Goal: Information Seeking & Learning: Learn about a topic

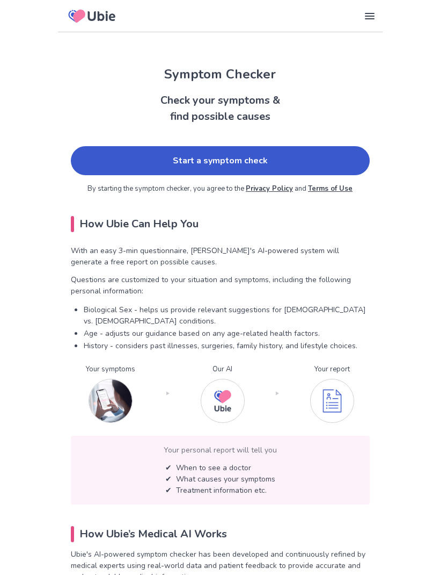
click at [330, 164] on link "Start a symptom check" at bounding box center [220, 160] width 299 height 29
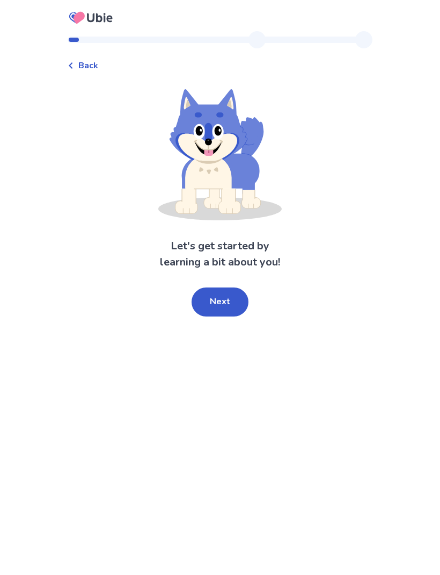
click at [224, 297] on button "Next" at bounding box center [220, 301] width 57 height 29
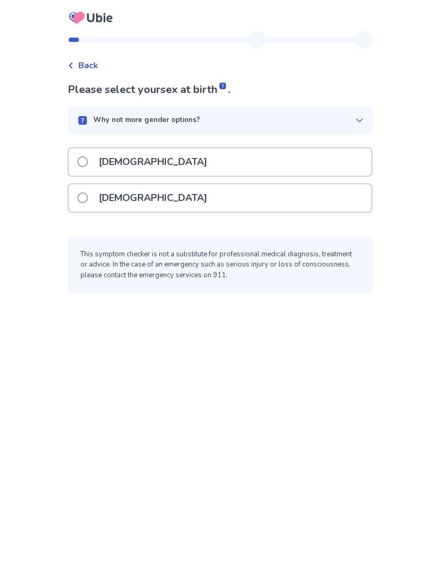
click at [264, 193] on div "[DEMOGRAPHIC_DATA]" at bounding box center [220, 197] width 303 height 27
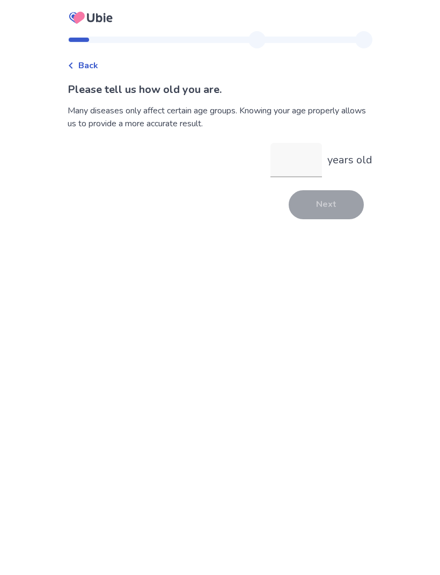
click at [303, 156] on input "years old" at bounding box center [297, 160] width 52 height 34
type input "**"
click at [332, 200] on button "Next" at bounding box center [326, 204] width 75 height 29
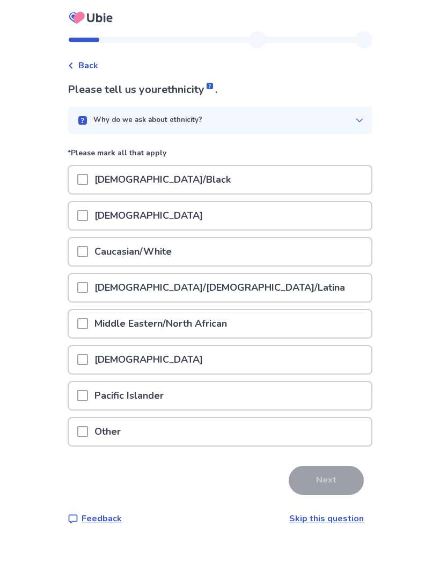
click at [88, 238] on div at bounding box center [82, 251] width 11 height 27
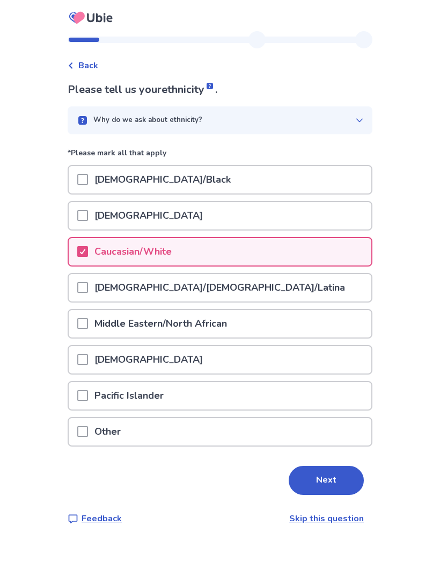
click at [328, 474] on button "Next" at bounding box center [326, 480] width 75 height 29
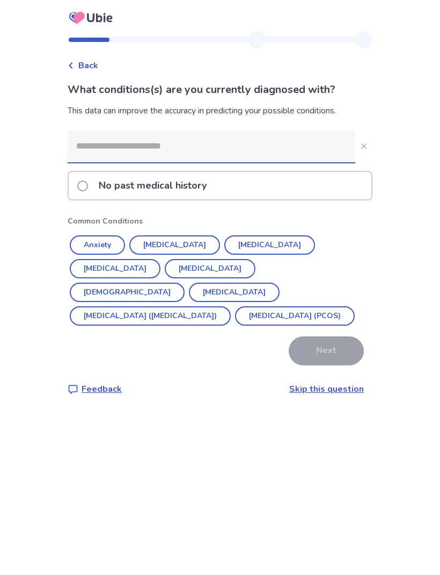
click at [238, 184] on div "No past medical history" at bounding box center [220, 185] width 303 height 27
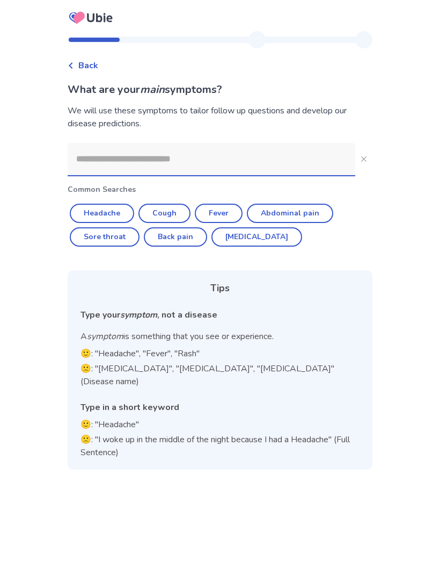
click at [249, 159] on input at bounding box center [212, 159] width 288 height 32
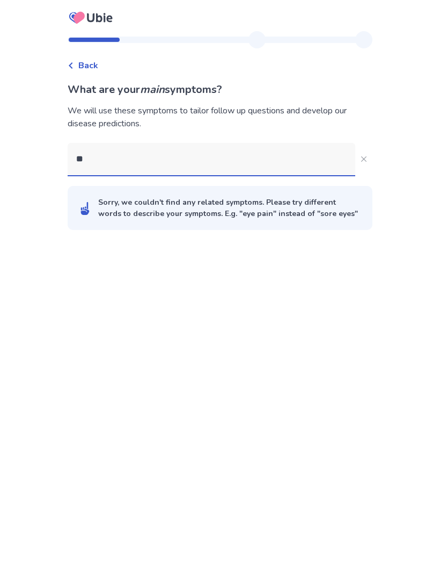
type input "***"
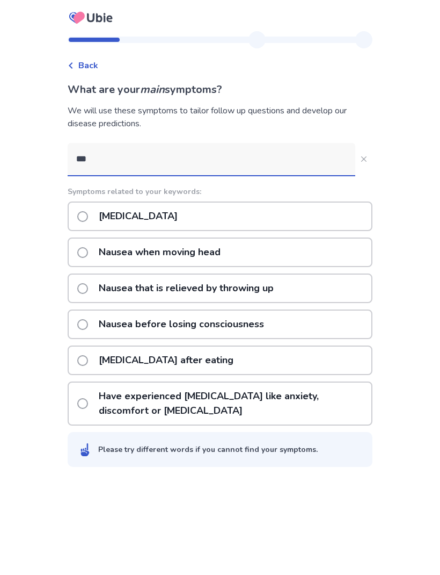
click at [311, 251] on div "Nausea when moving head" at bounding box center [220, 252] width 305 height 30
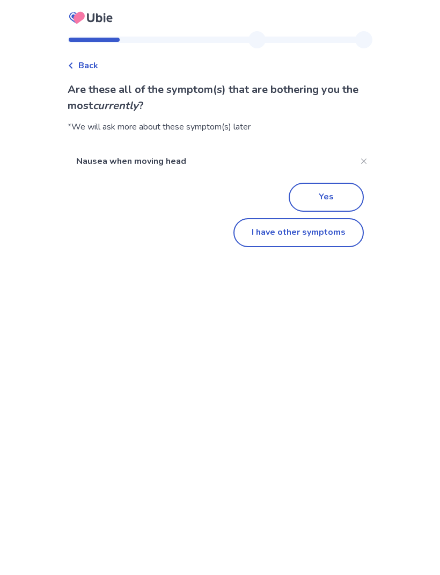
click at [323, 237] on button "I have other symptoms" at bounding box center [299, 232] width 130 height 29
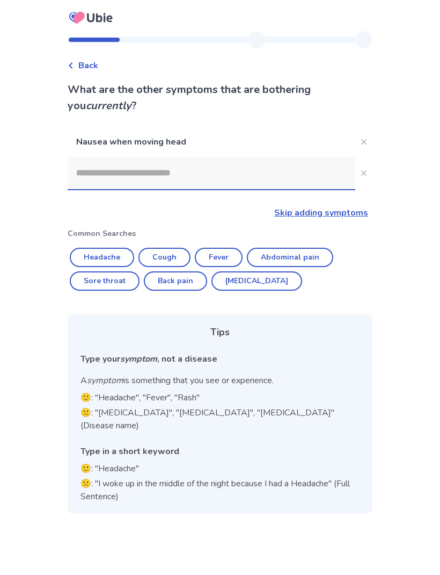
click at [309, 169] on input at bounding box center [212, 173] width 288 height 32
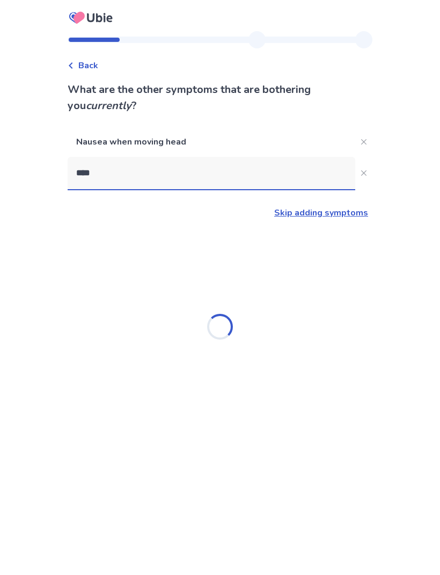
type input "*****"
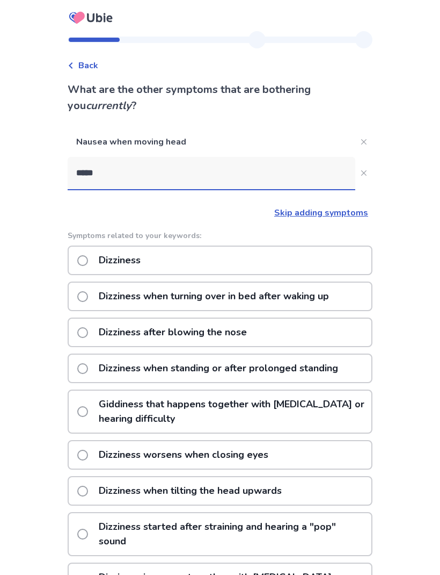
click at [342, 260] on div "Dizziness" at bounding box center [220, 260] width 305 height 30
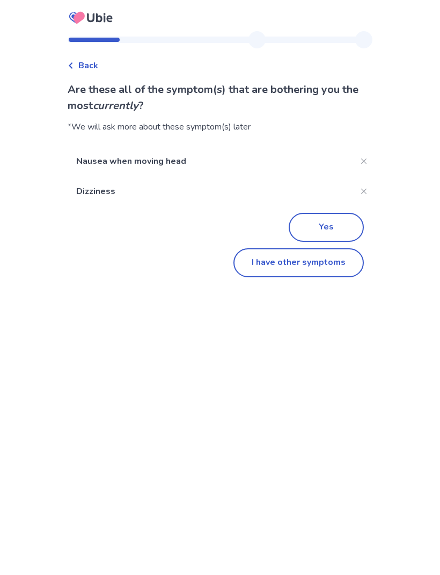
click at [333, 262] on button "I have other symptoms" at bounding box center [299, 262] width 130 height 29
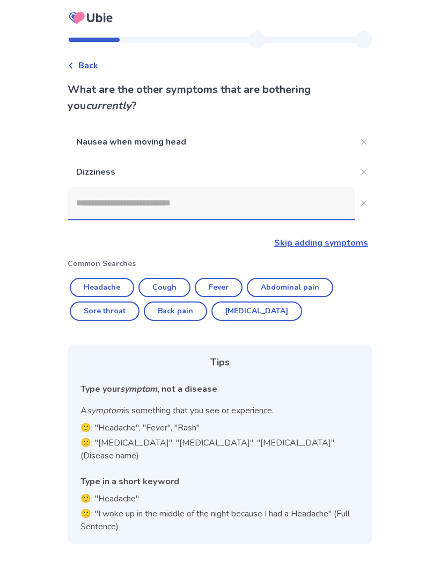
click at [318, 205] on input at bounding box center [212, 203] width 288 height 32
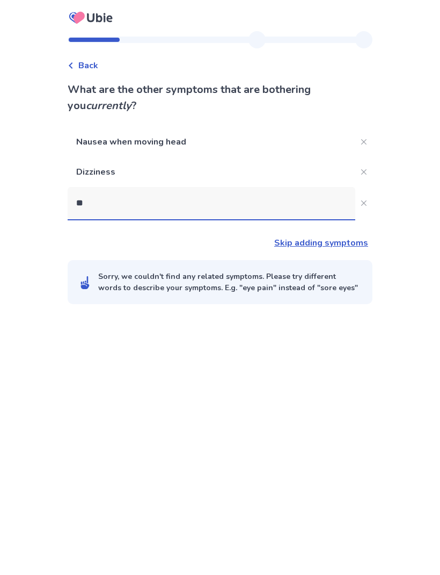
type input "***"
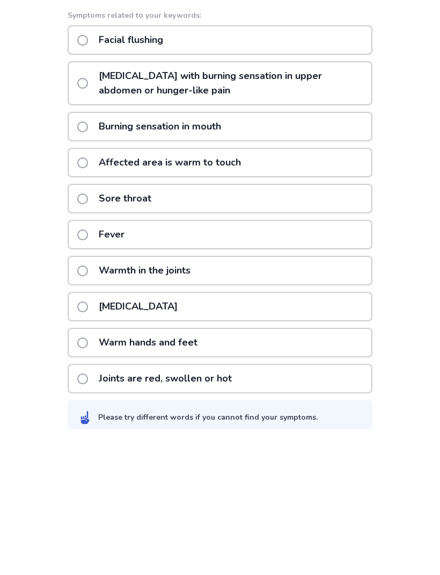
scroll to position [105, 0]
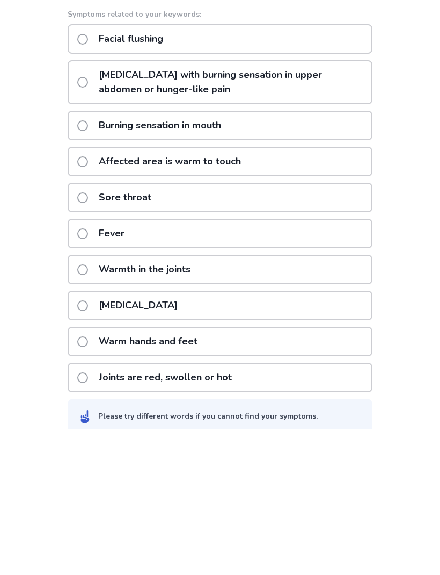
click at [325, 437] on div "[MEDICAL_DATA]" at bounding box center [220, 452] width 305 height 30
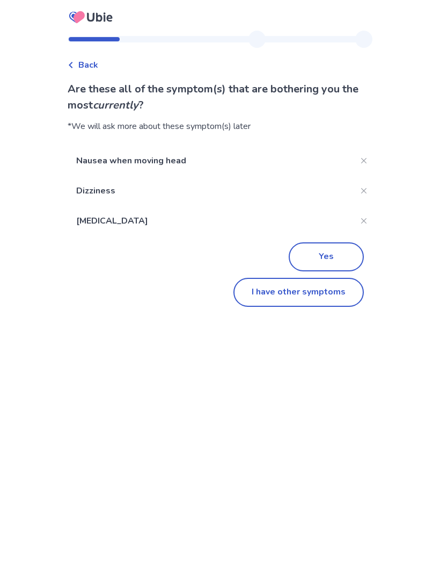
click at [333, 250] on button "Yes" at bounding box center [326, 257] width 75 height 29
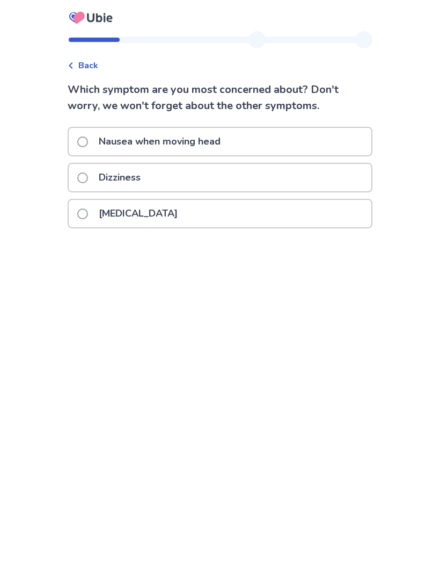
click at [351, 140] on div "Nausea when moving head" at bounding box center [220, 141] width 303 height 27
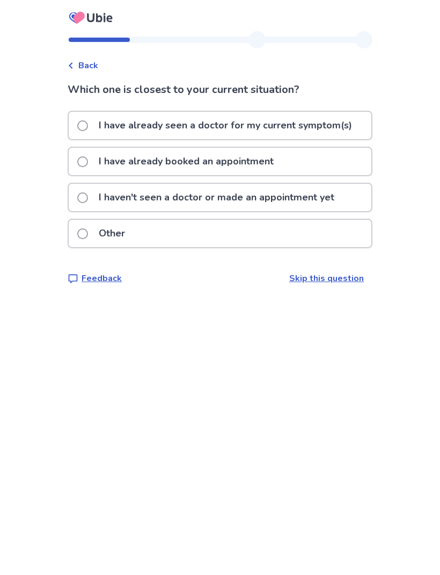
click at [332, 198] on p "I haven't seen a doctor or made an appointment yet" at bounding box center [216, 197] width 249 height 27
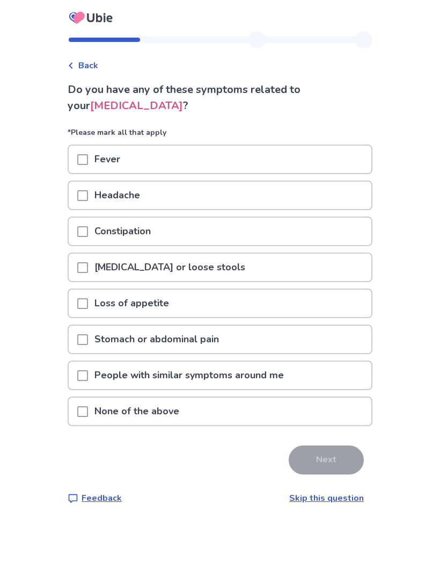
click at [294, 310] on div "Loss of appetite" at bounding box center [220, 302] width 303 height 27
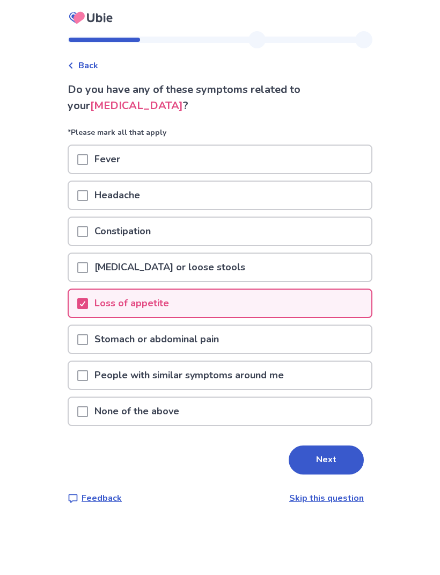
click at [332, 227] on div "Constipation" at bounding box center [220, 230] width 303 height 27
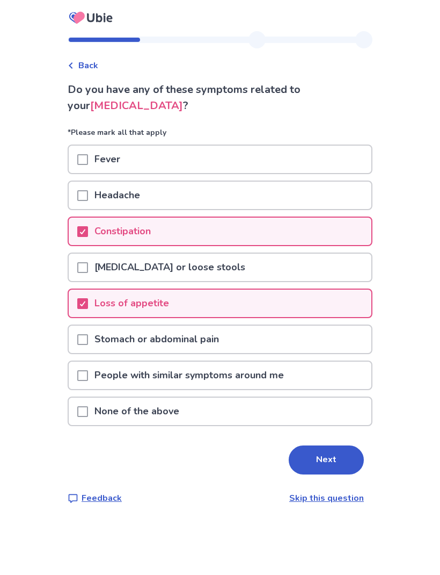
click at [314, 271] on div "[MEDICAL_DATA] or loose stools" at bounding box center [220, 266] width 303 height 27
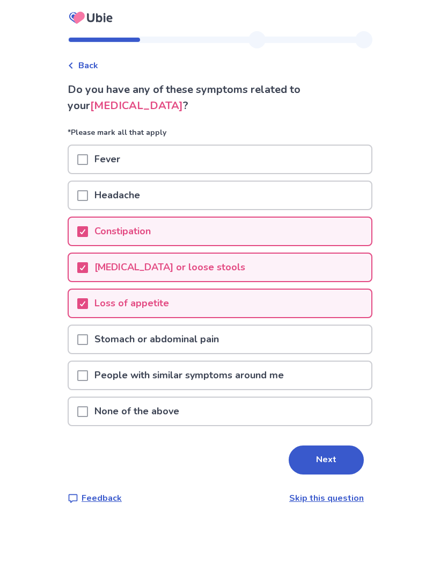
click at [319, 457] on button "Next" at bounding box center [326, 459] width 75 height 29
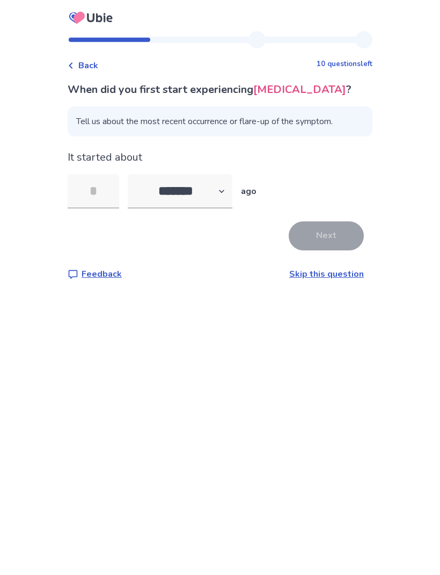
click at [109, 185] on input "tel" at bounding box center [94, 191] width 52 height 34
click at [224, 187] on select "******* ****** ******* ******** *******" at bounding box center [180, 191] width 105 height 34
select select "*"
click at [104, 191] on input "tel" at bounding box center [94, 191] width 52 height 34
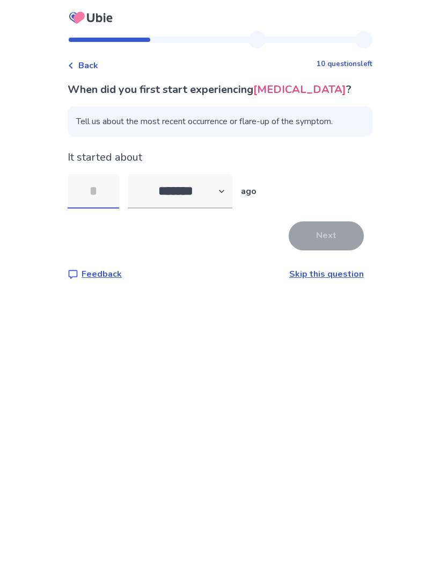
scroll to position [0, 0]
type input "*"
click at [324, 228] on button "Next" at bounding box center [326, 235] width 75 height 29
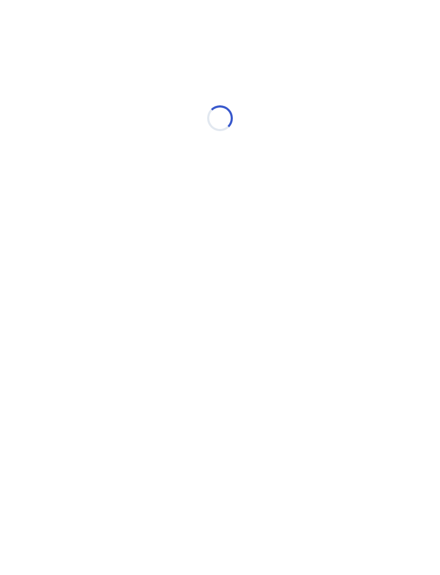
select select "*"
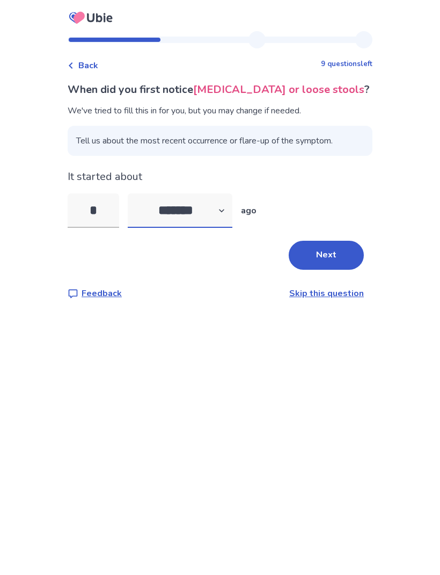
click at [225, 205] on select "******* ****** ******* ******** *******" at bounding box center [180, 210] width 105 height 34
click at [329, 264] on button "Next" at bounding box center [326, 255] width 75 height 29
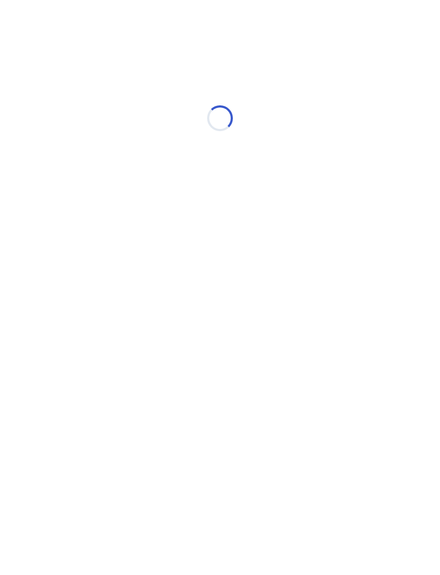
select select "*"
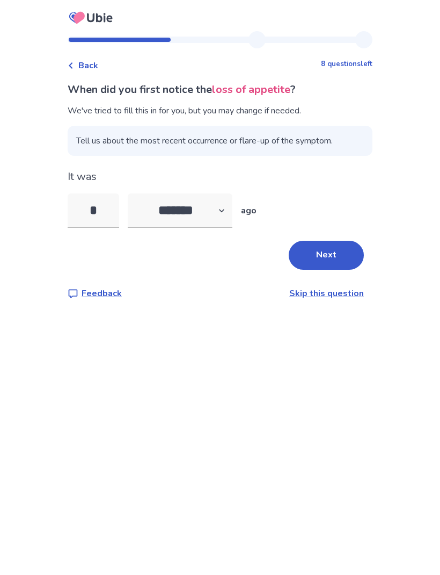
click at [336, 250] on button "Next" at bounding box center [326, 255] width 75 height 29
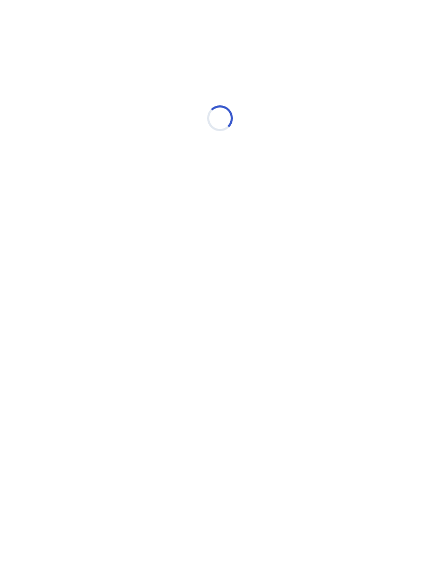
select select "*"
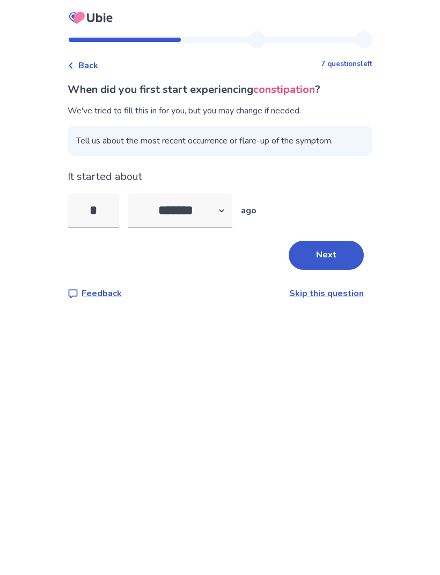
click at [336, 247] on button "Next" at bounding box center [326, 255] width 75 height 29
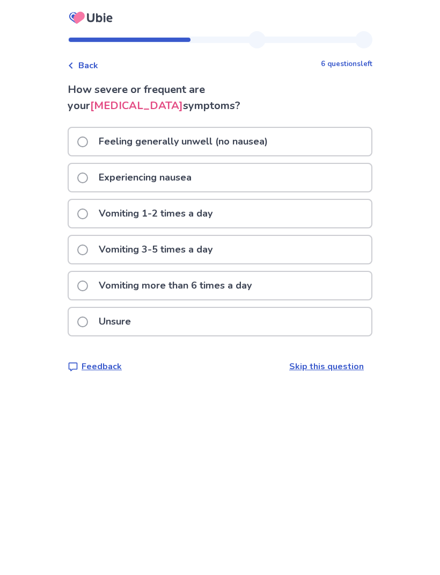
click at [328, 174] on div "Experiencing nausea" at bounding box center [220, 177] width 303 height 27
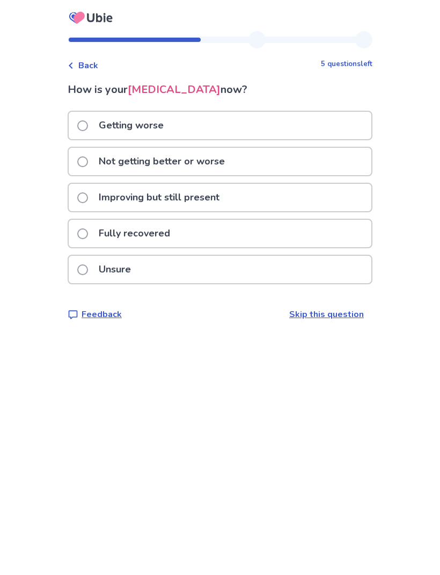
click at [326, 156] on div "Not getting better or worse" at bounding box center [220, 161] width 303 height 27
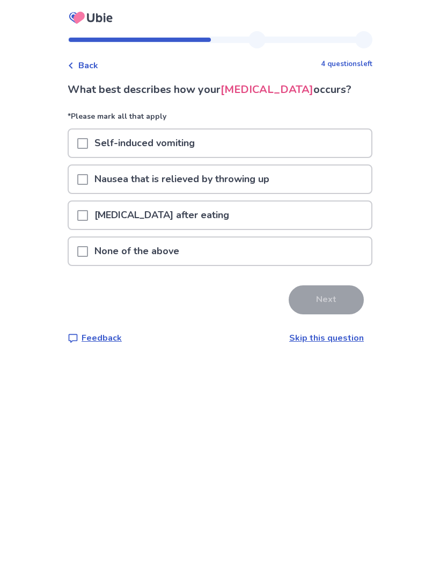
click at [303, 255] on div "None of the above" at bounding box center [220, 250] width 303 height 27
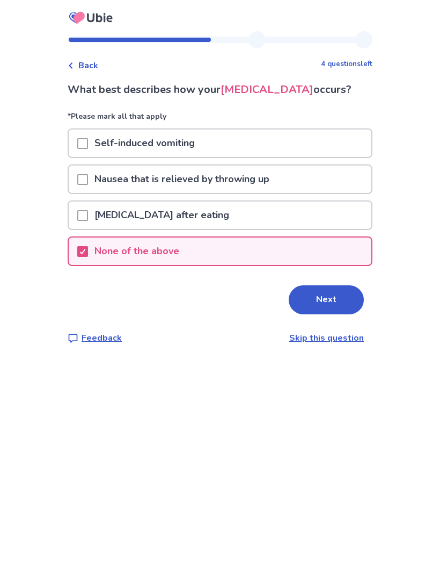
click at [330, 292] on button "Next" at bounding box center [326, 299] width 75 height 29
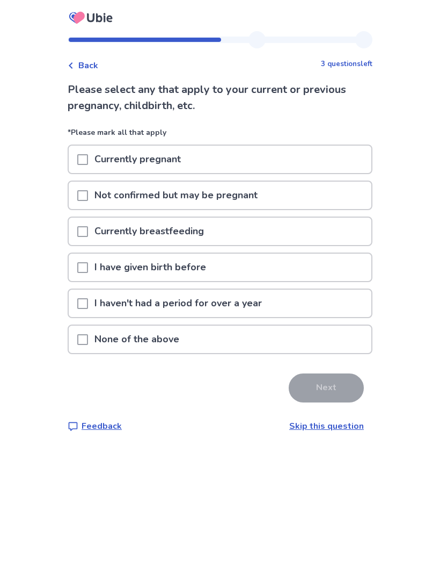
click at [330, 333] on div "None of the above" at bounding box center [220, 338] width 303 height 27
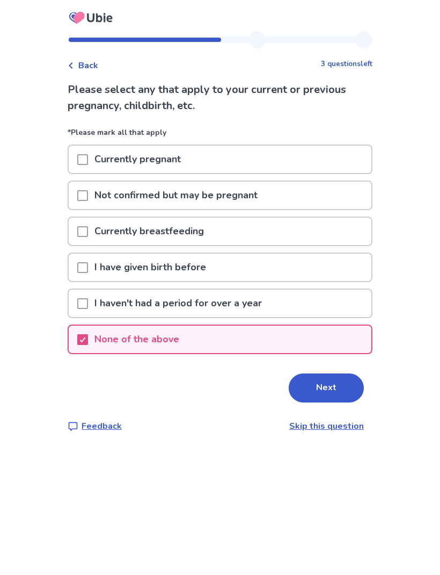
click at [346, 384] on button "Next" at bounding box center [326, 387] width 75 height 29
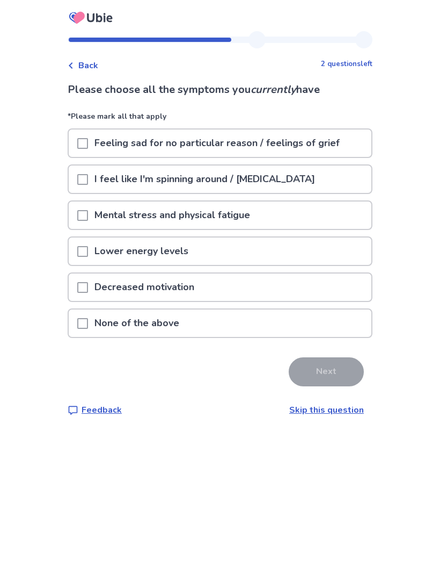
click at [340, 174] on div "I feel like I'm spinning around / [MEDICAL_DATA]" at bounding box center [220, 178] width 303 height 27
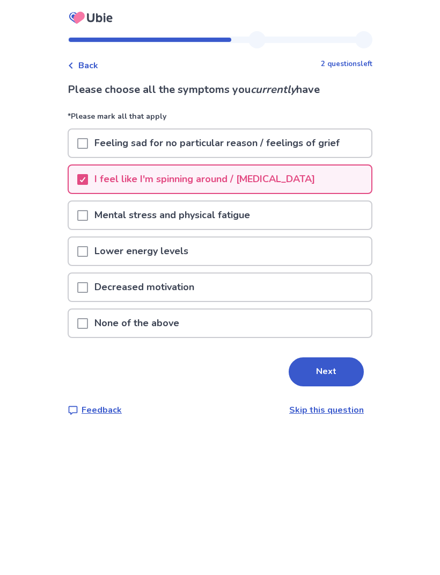
click at [313, 256] on div "Lower energy levels" at bounding box center [220, 250] width 303 height 27
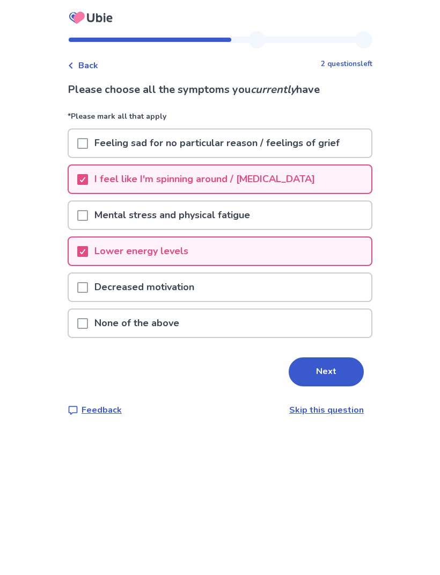
click at [308, 286] on div "Decreased motivation" at bounding box center [220, 286] width 303 height 27
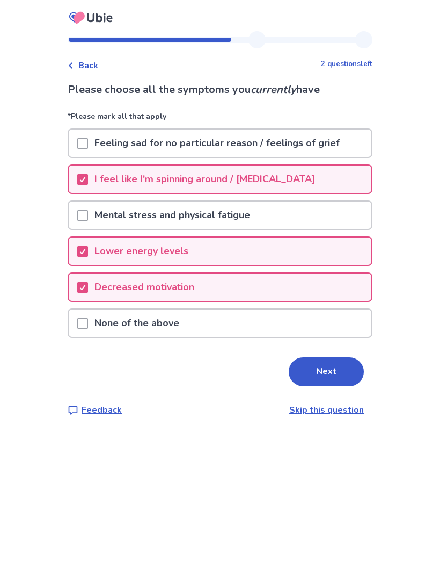
click at [328, 365] on button "Next" at bounding box center [326, 371] width 75 height 29
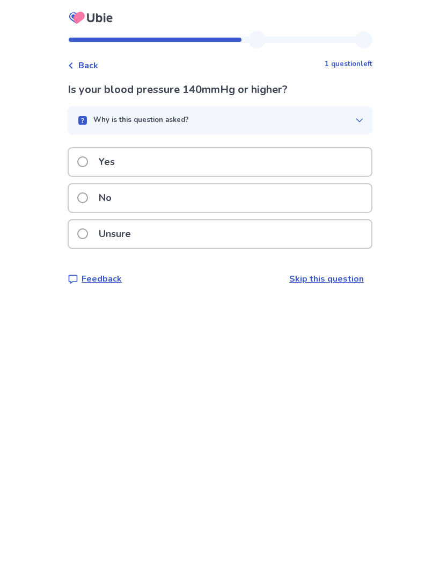
click at [322, 235] on div "Unsure" at bounding box center [220, 233] width 303 height 27
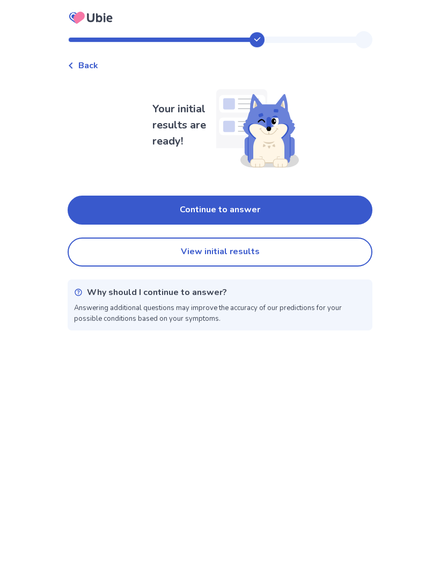
click at [339, 202] on button "Continue to answer" at bounding box center [220, 209] width 305 height 29
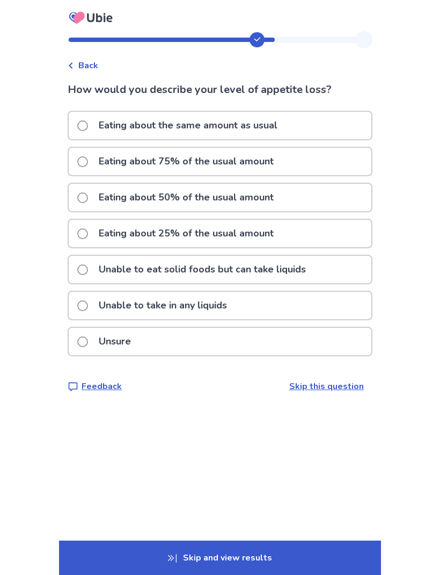
click at [307, 331] on div "Unsure" at bounding box center [220, 341] width 303 height 27
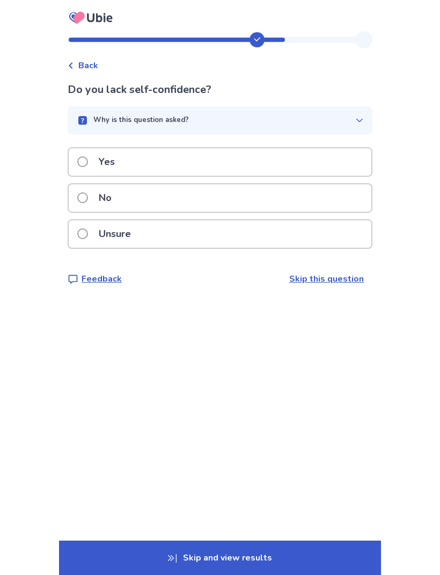
click at [304, 152] on div "Yes" at bounding box center [220, 161] width 303 height 27
click at [316, 201] on div "No" at bounding box center [220, 197] width 303 height 27
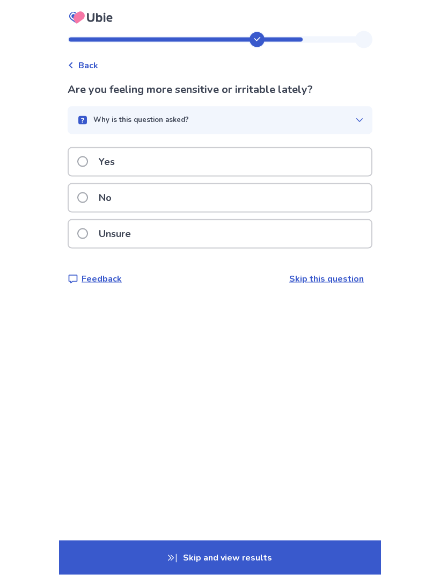
click at [316, 226] on div "Unsure" at bounding box center [220, 233] width 303 height 27
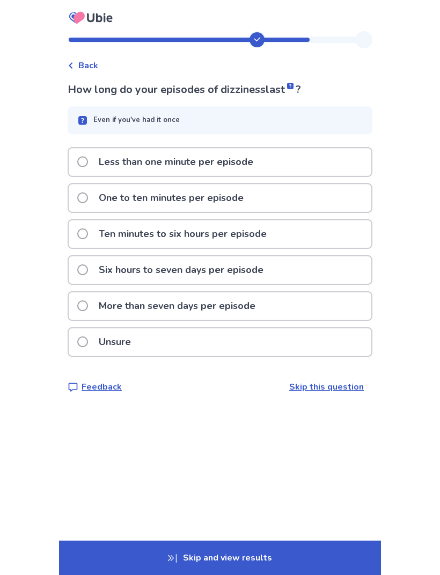
click at [312, 223] on div "Ten minutes to six hours per episode" at bounding box center [220, 233] width 303 height 27
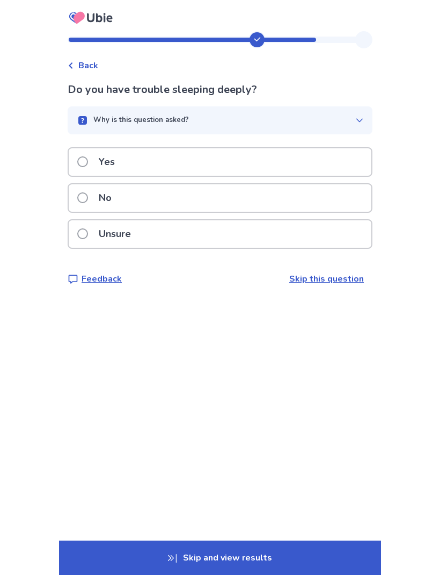
click at [323, 236] on div "Unsure" at bounding box center [220, 233] width 303 height 27
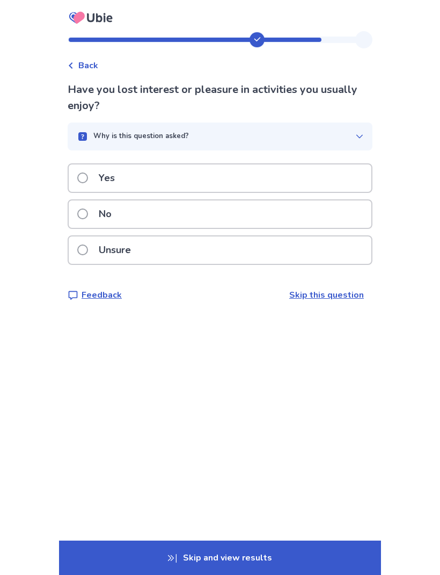
click at [347, 176] on div "Yes" at bounding box center [220, 177] width 303 height 27
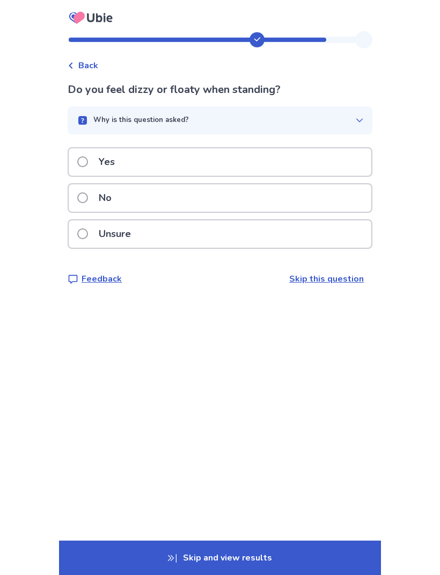
click at [344, 171] on div "Yes" at bounding box center [220, 161] width 303 height 27
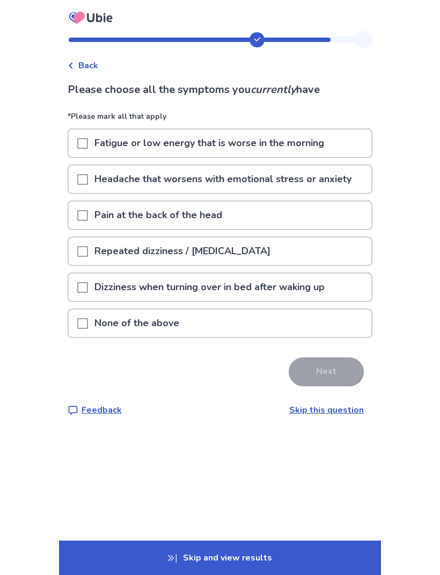
click at [324, 259] on div "Repeated dizziness / [MEDICAL_DATA]" at bounding box center [220, 250] width 303 height 27
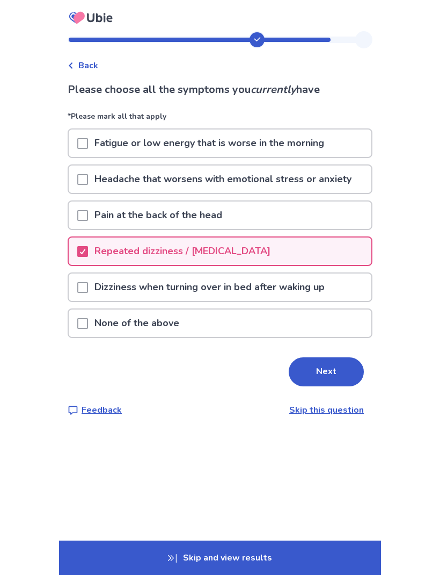
click at [326, 362] on button "Next" at bounding box center [326, 371] width 75 height 29
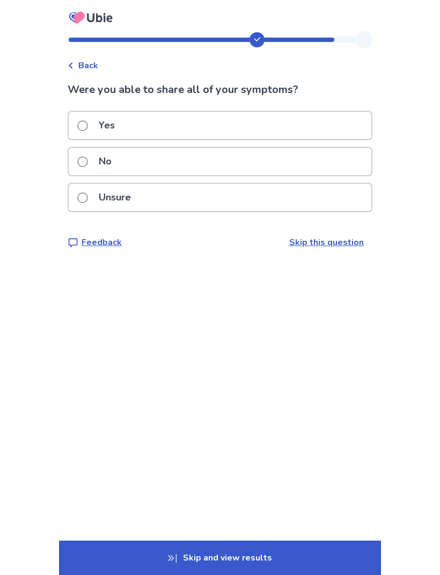
click at [341, 132] on div "Yes" at bounding box center [220, 125] width 303 height 27
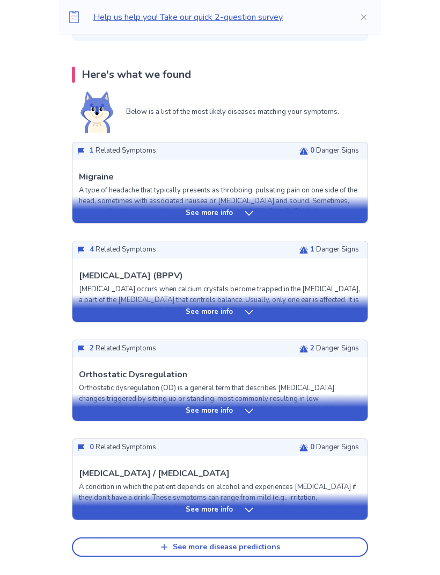
scroll to position [199, 0]
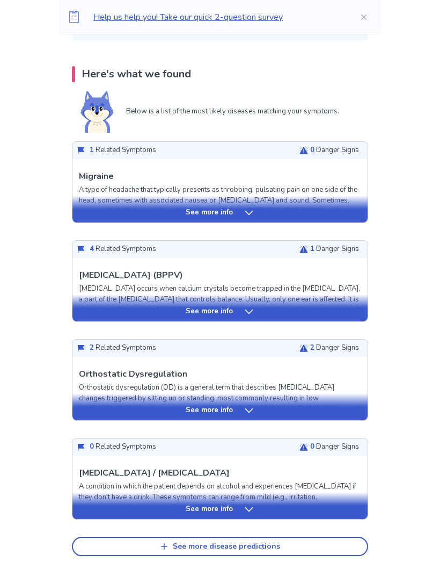
click at [308, 305] on div "See more info" at bounding box center [219, 307] width 295 height 27
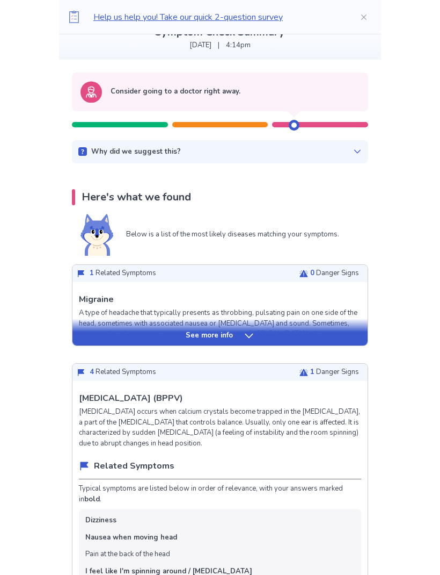
scroll to position [0, 0]
